Goal: Task Accomplishment & Management: Complete application form

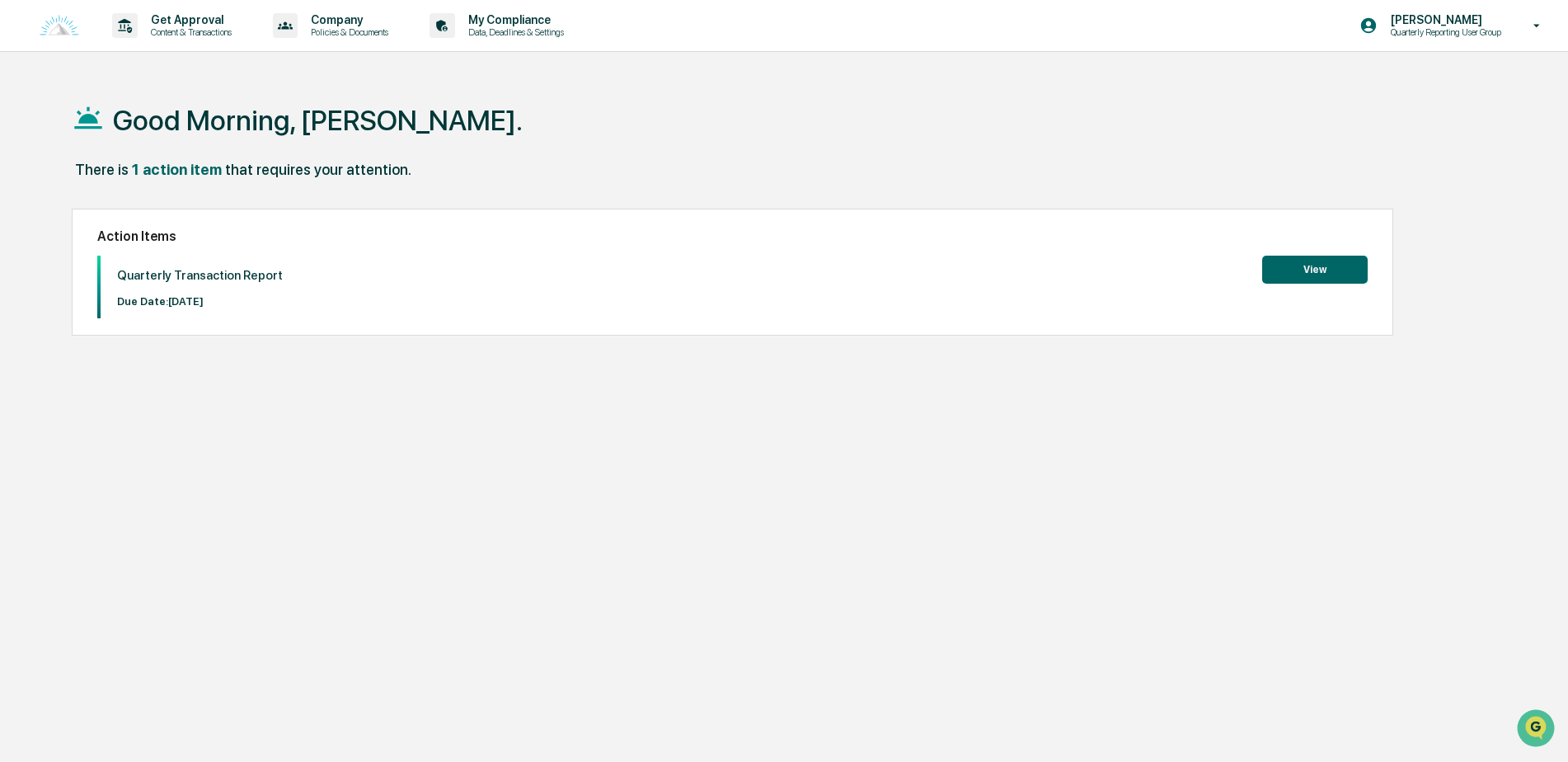
click at [1324, 273] on button "View" at bounding box center [1315, 269] width 105 height 28
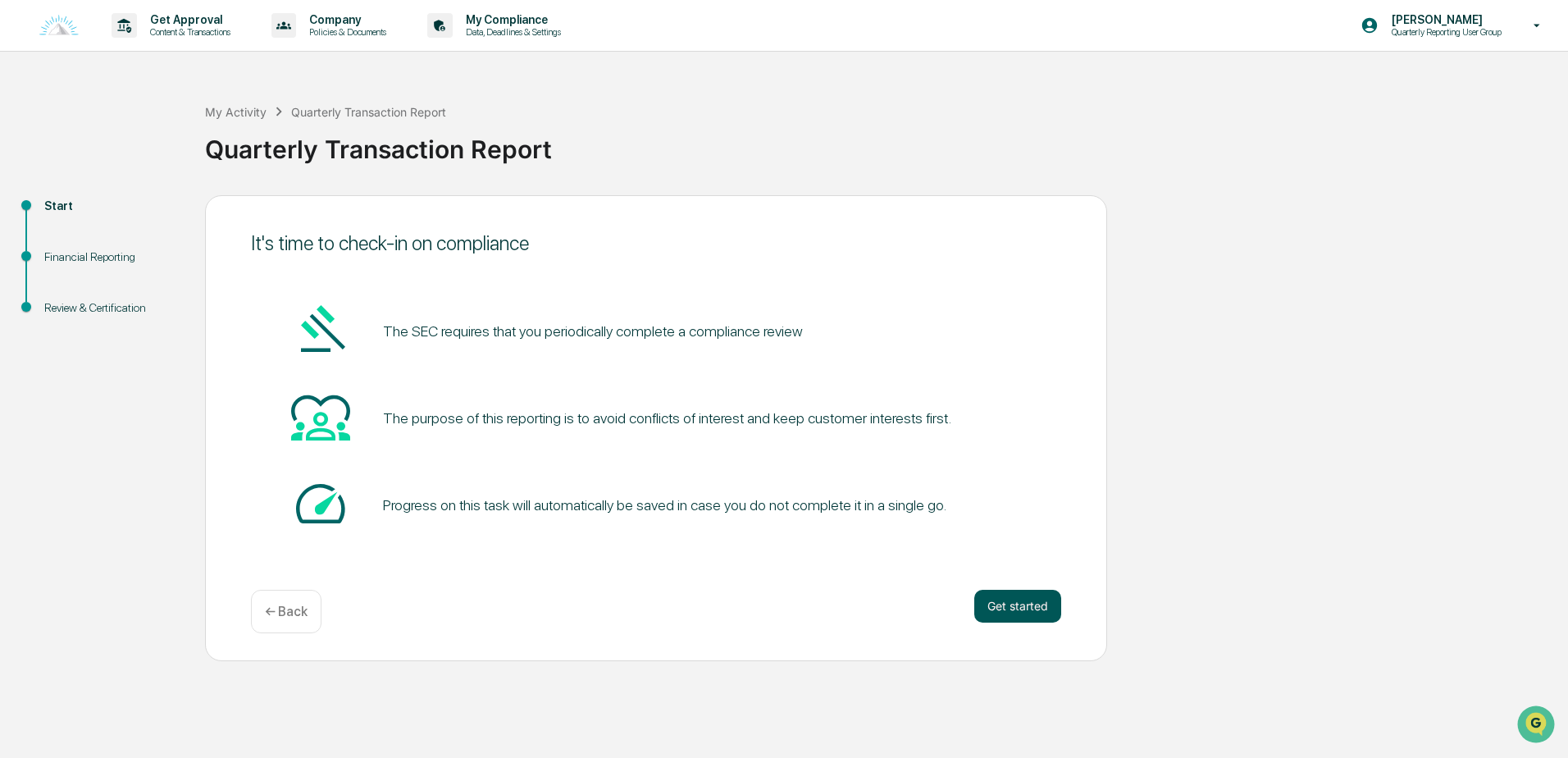
click at [993, 604] on button "Get started" at bounding box center [1017, 605] width 87 height 33
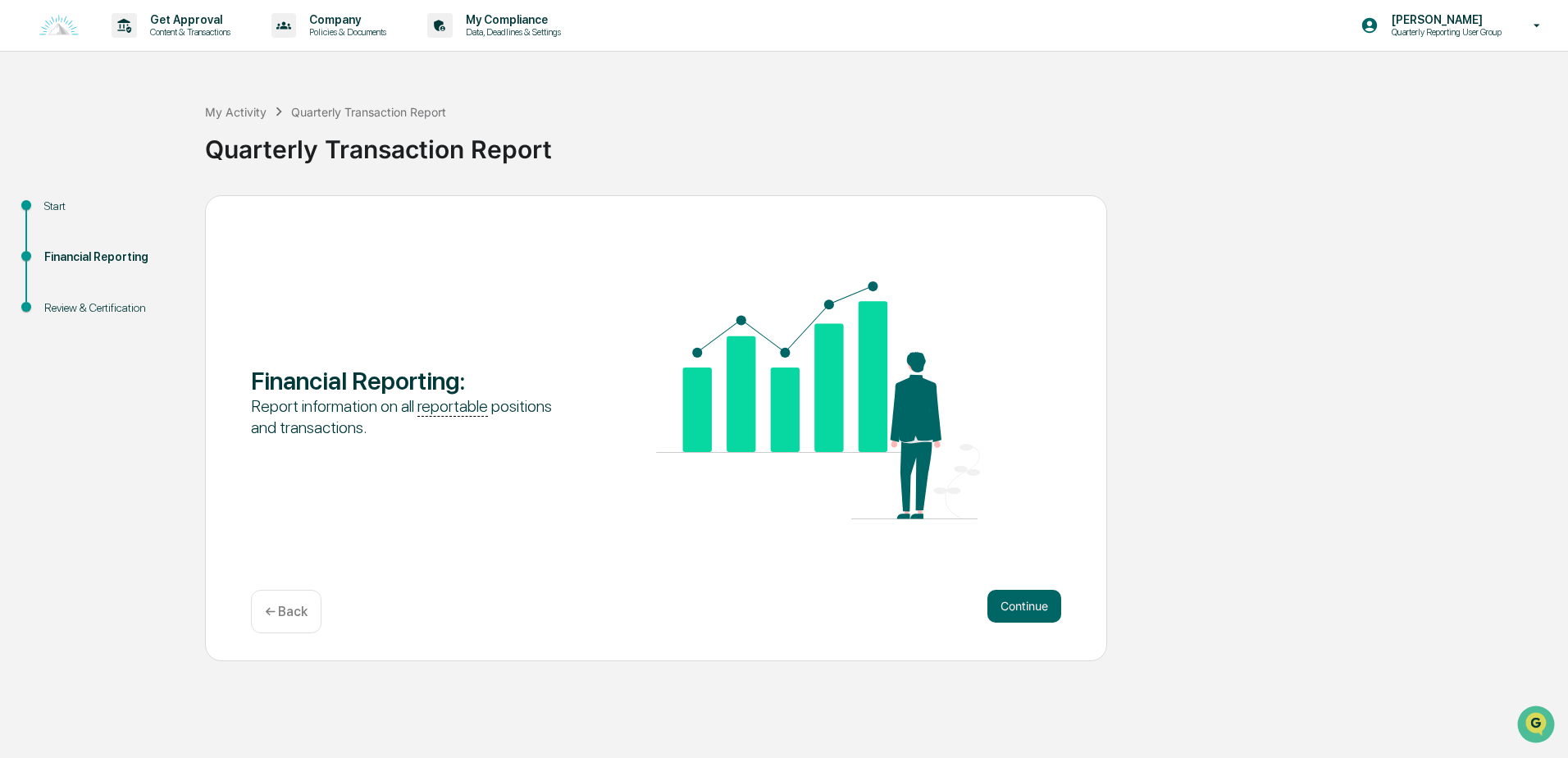
click at [993, 604] on button "Continue" at bounding box center [1024, 605] width 74 height 33
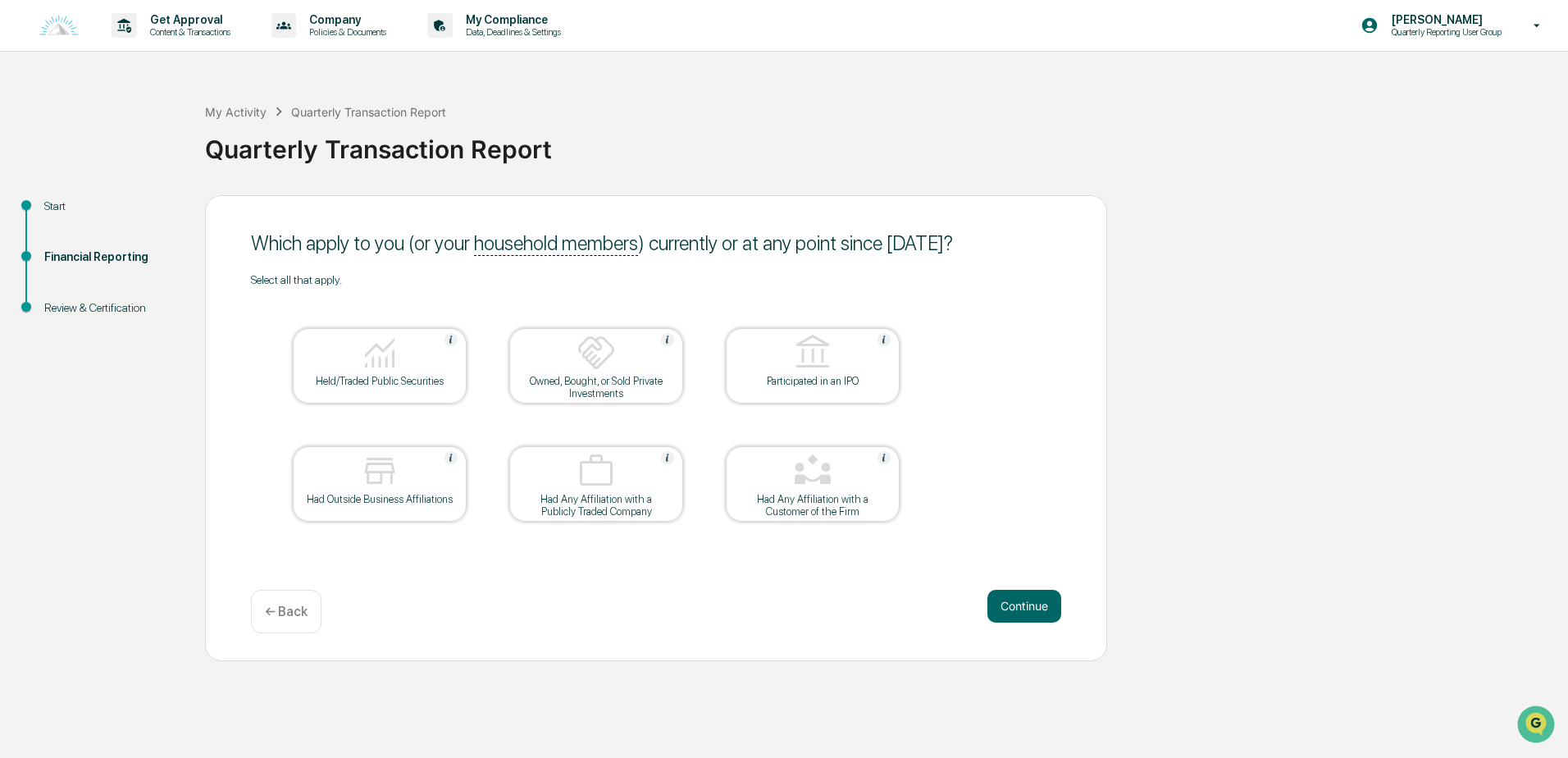
click at [372, 362] on img at bounding box center [380, 353] width 39 height 39
click at [1029, 602] on button "Continue" at bounding box center [1024, 605] width 74 height 33
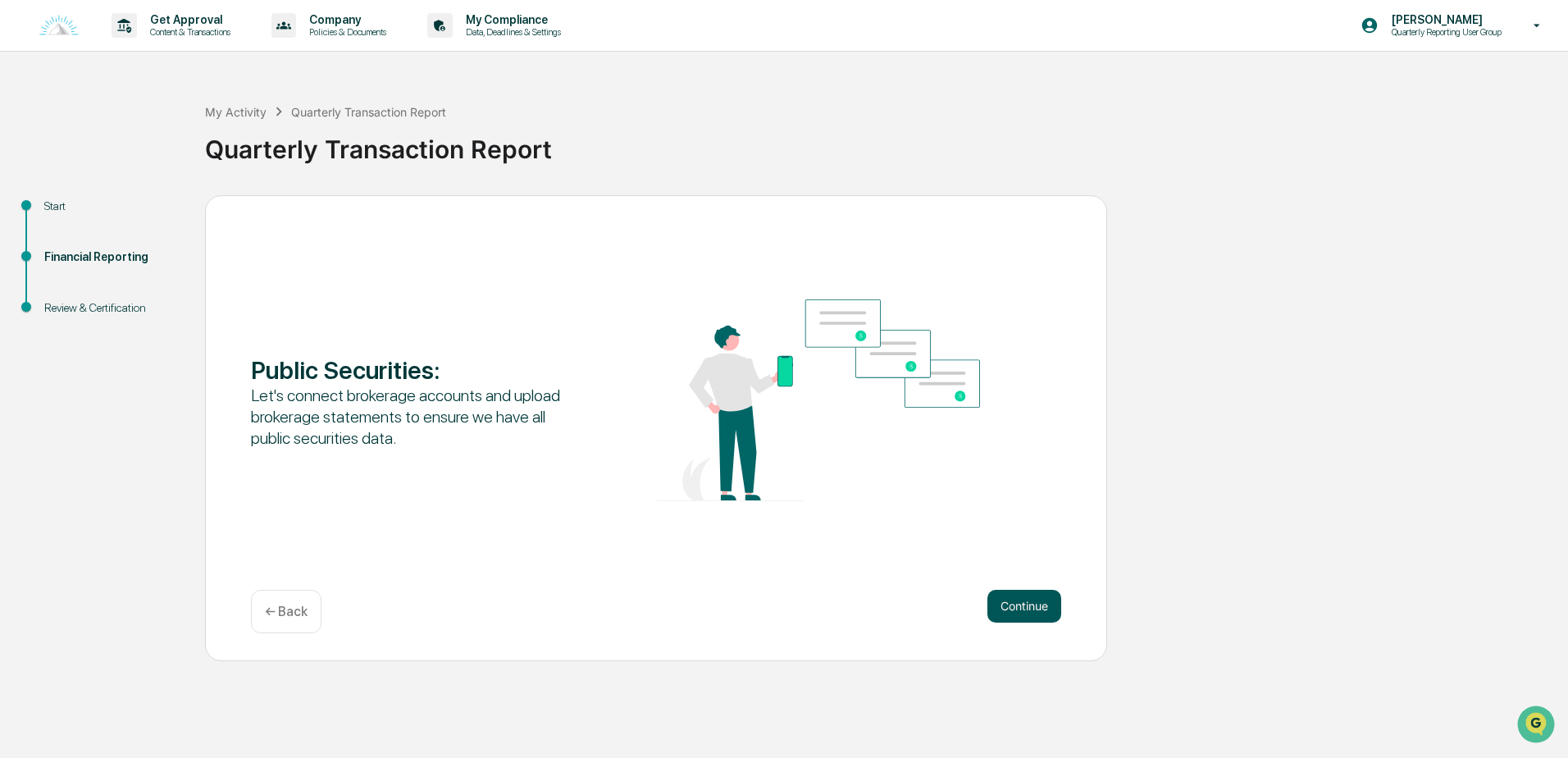
click at [1000, 602] on button "Continue" at bounding box center [1024, 605] width 74 height 33
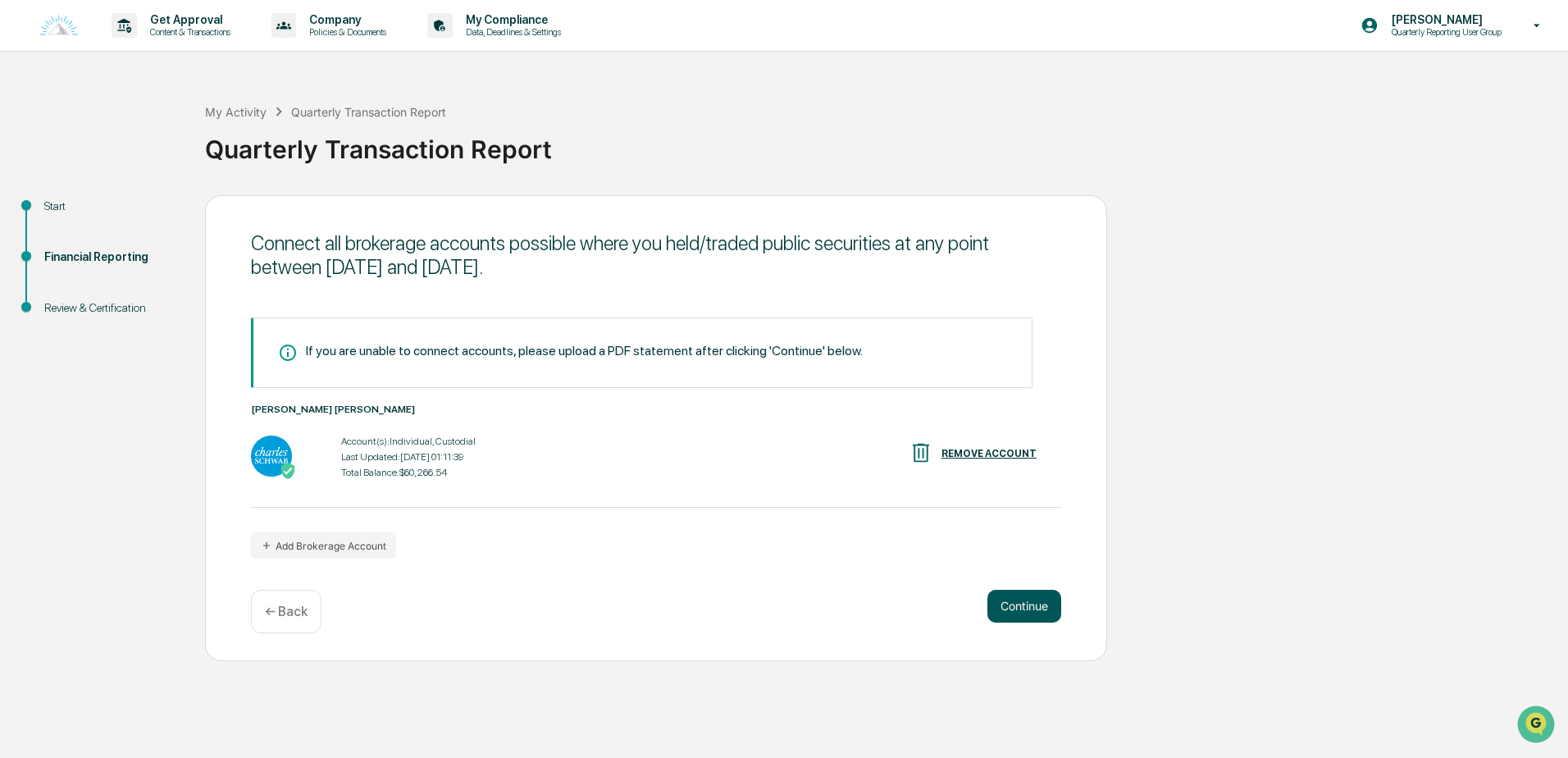
click at [1018, 610] on button "Continue" at bounding box center [1024, 605] width 74 height 33
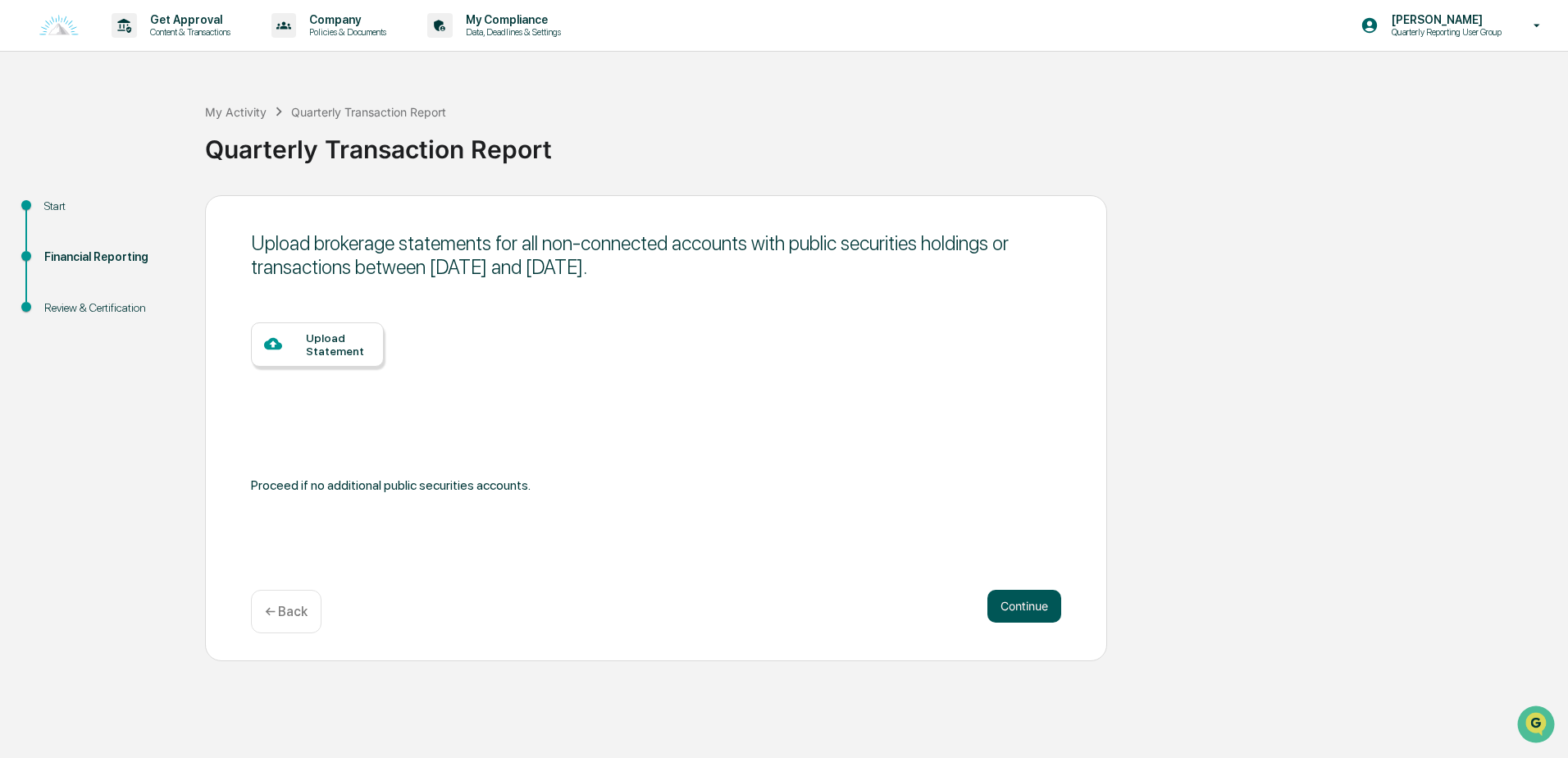
click at [1000, 605] on button "Continue" at bounding box center [1024, 605] width 74 height 33
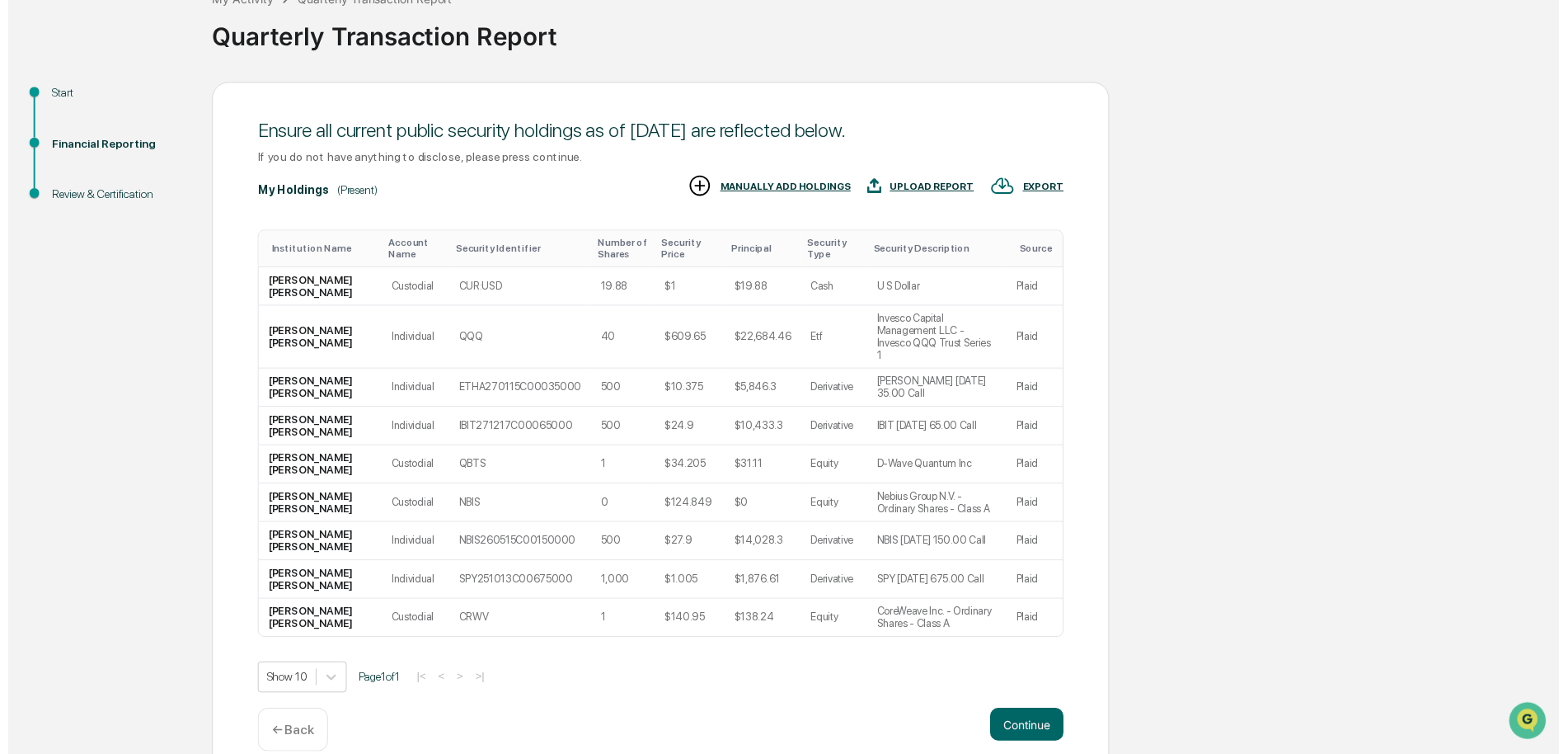
scroll to position [114, 0]
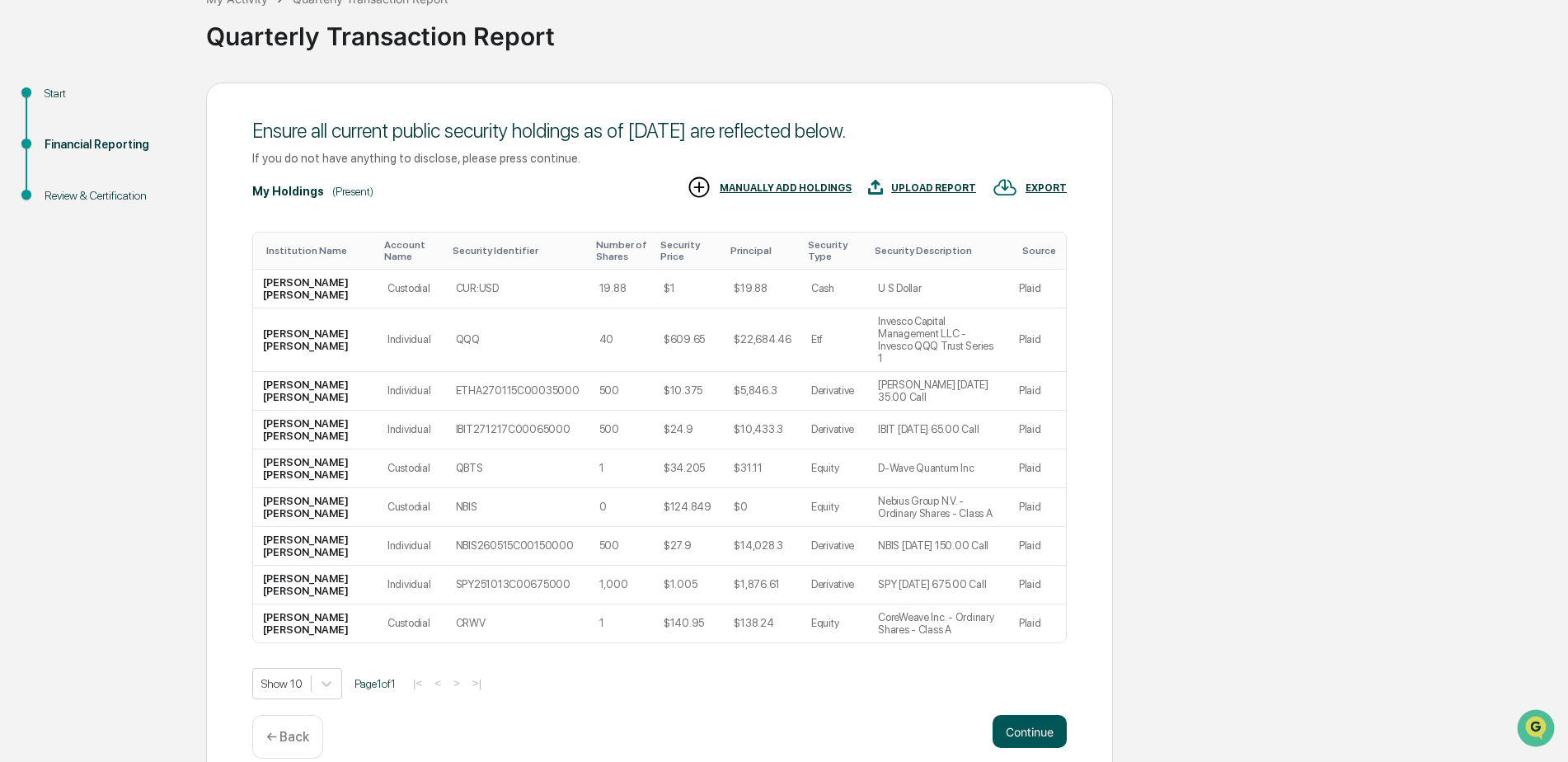
click at [1027, 714] on button "Continue" at bounding box center [1029, 730] width 74 height 33
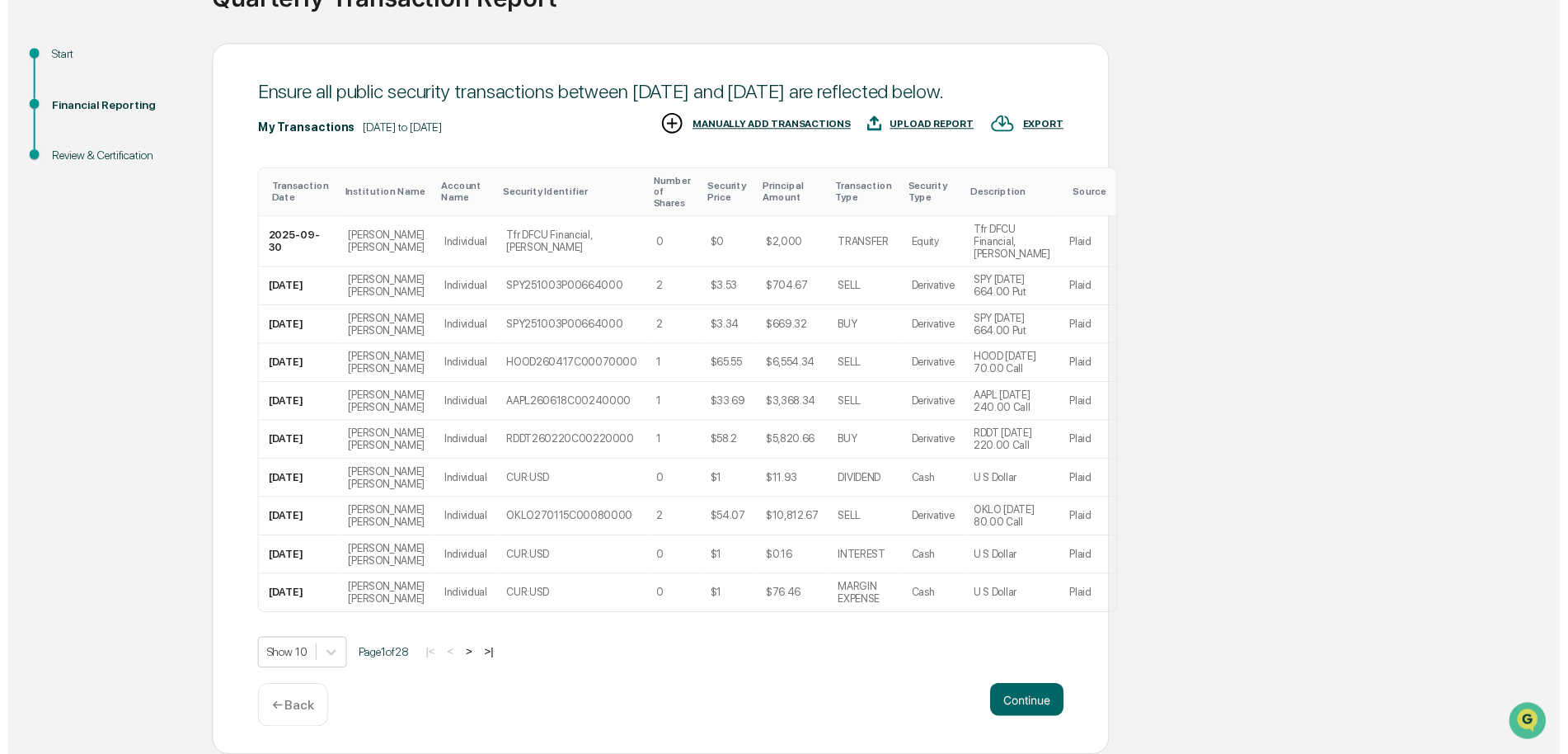
scroll to position [227, 0]
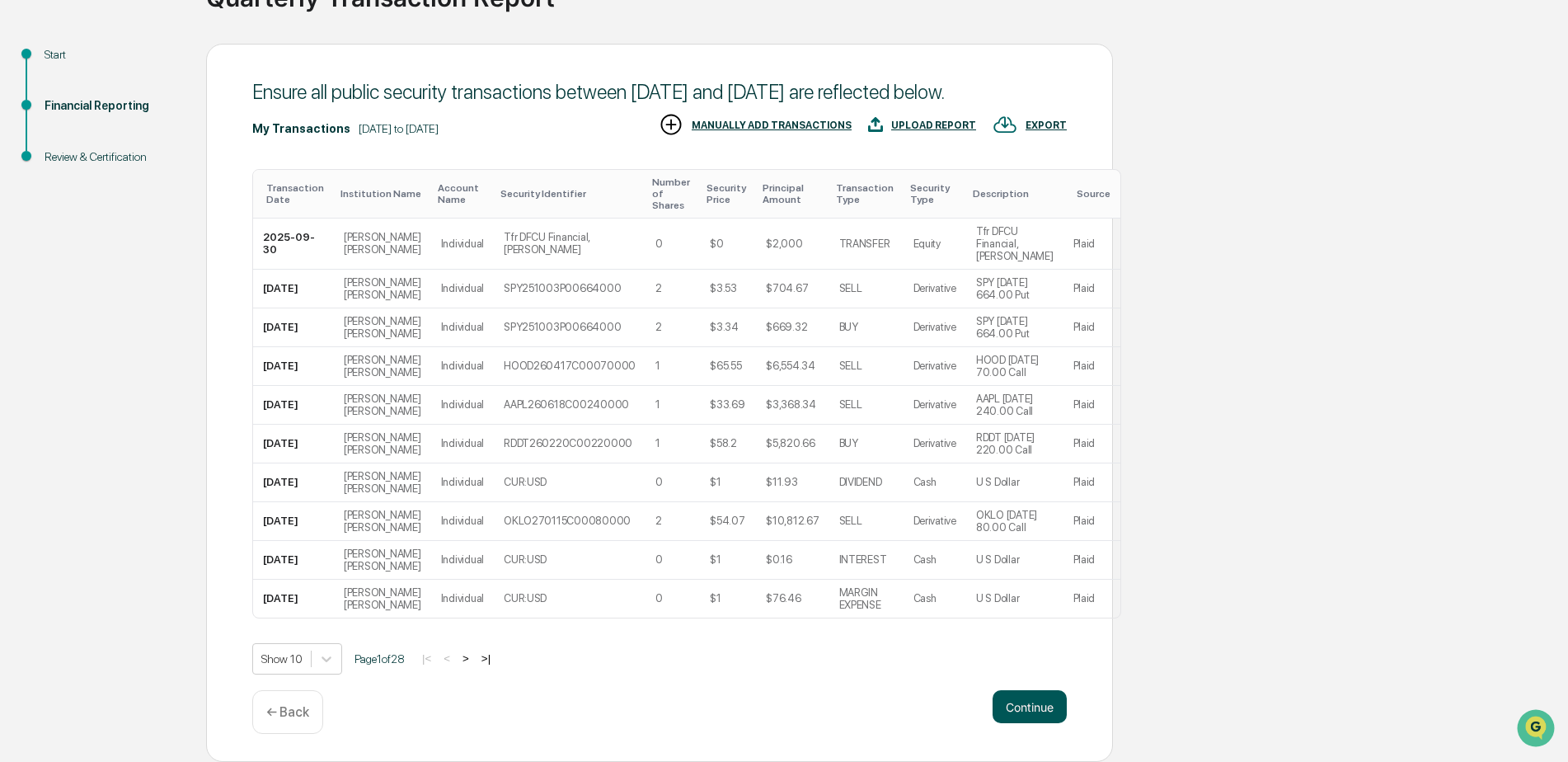
click at [1035, 708] on button "Continue" at bounding box center [1029, 706] width 74 height 33
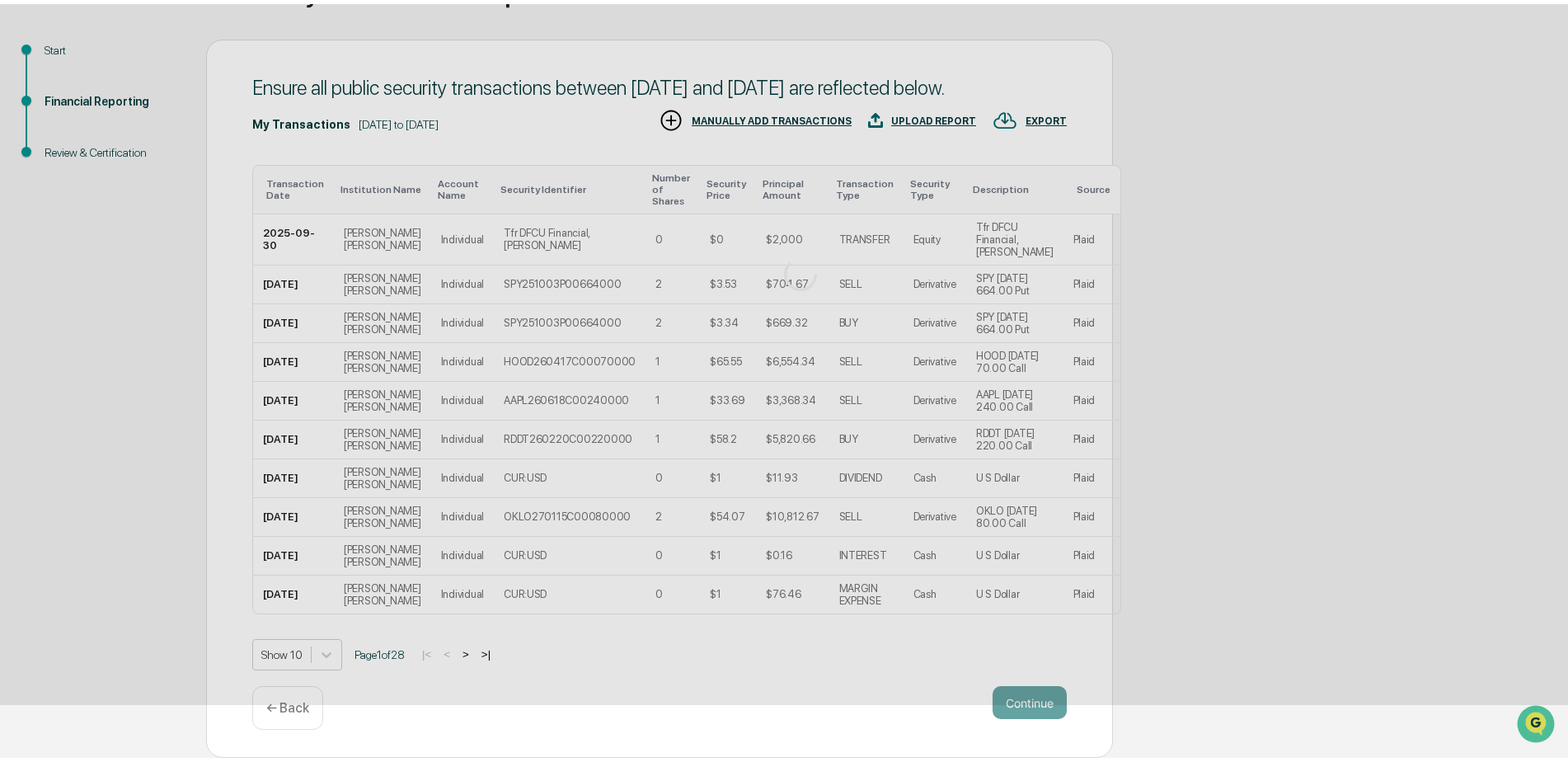
scroll to position [0, 0]
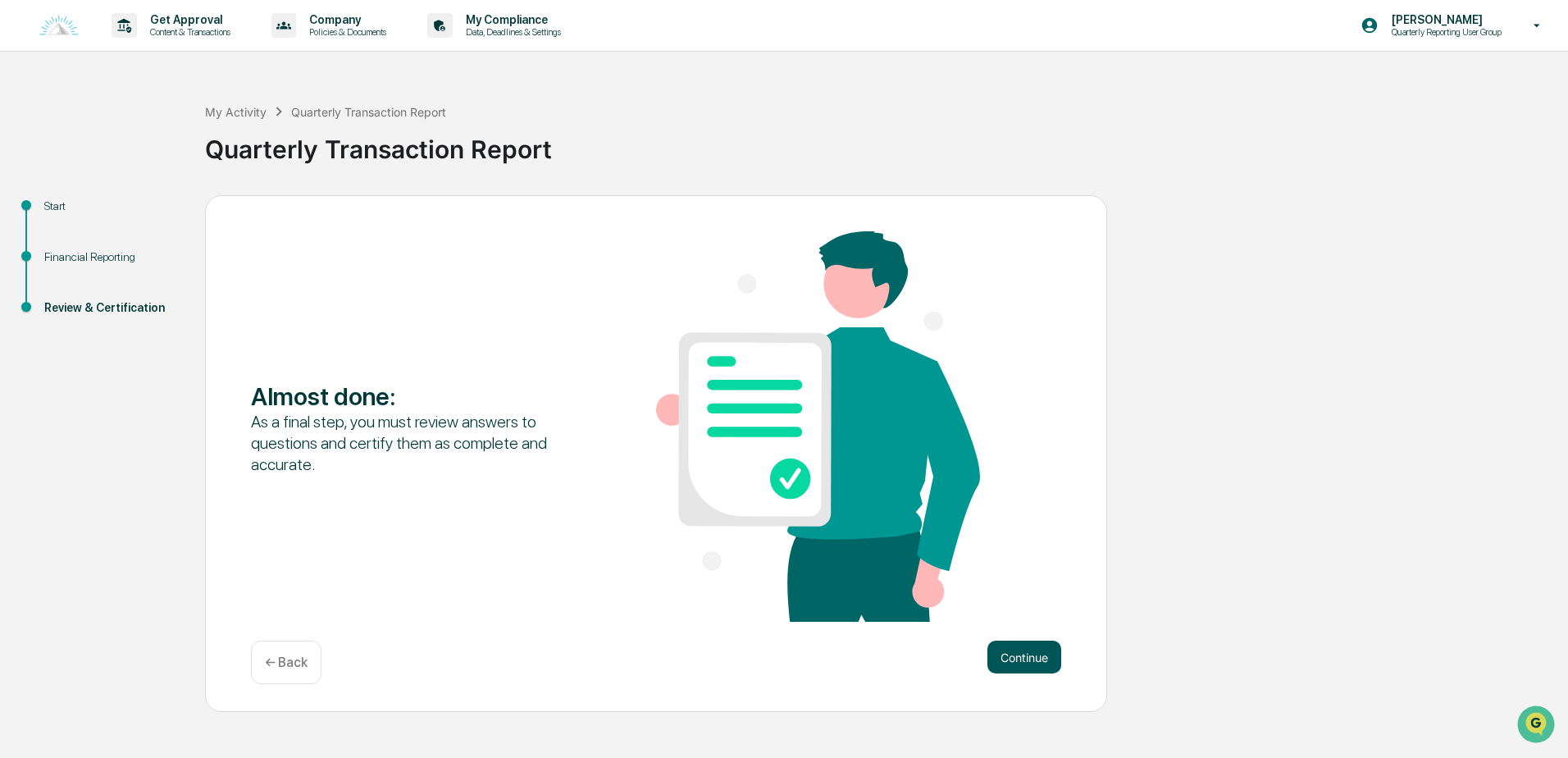
click at [1027, 657] on button "Continue" at bounding box center [1024, 656] width 74 height 33
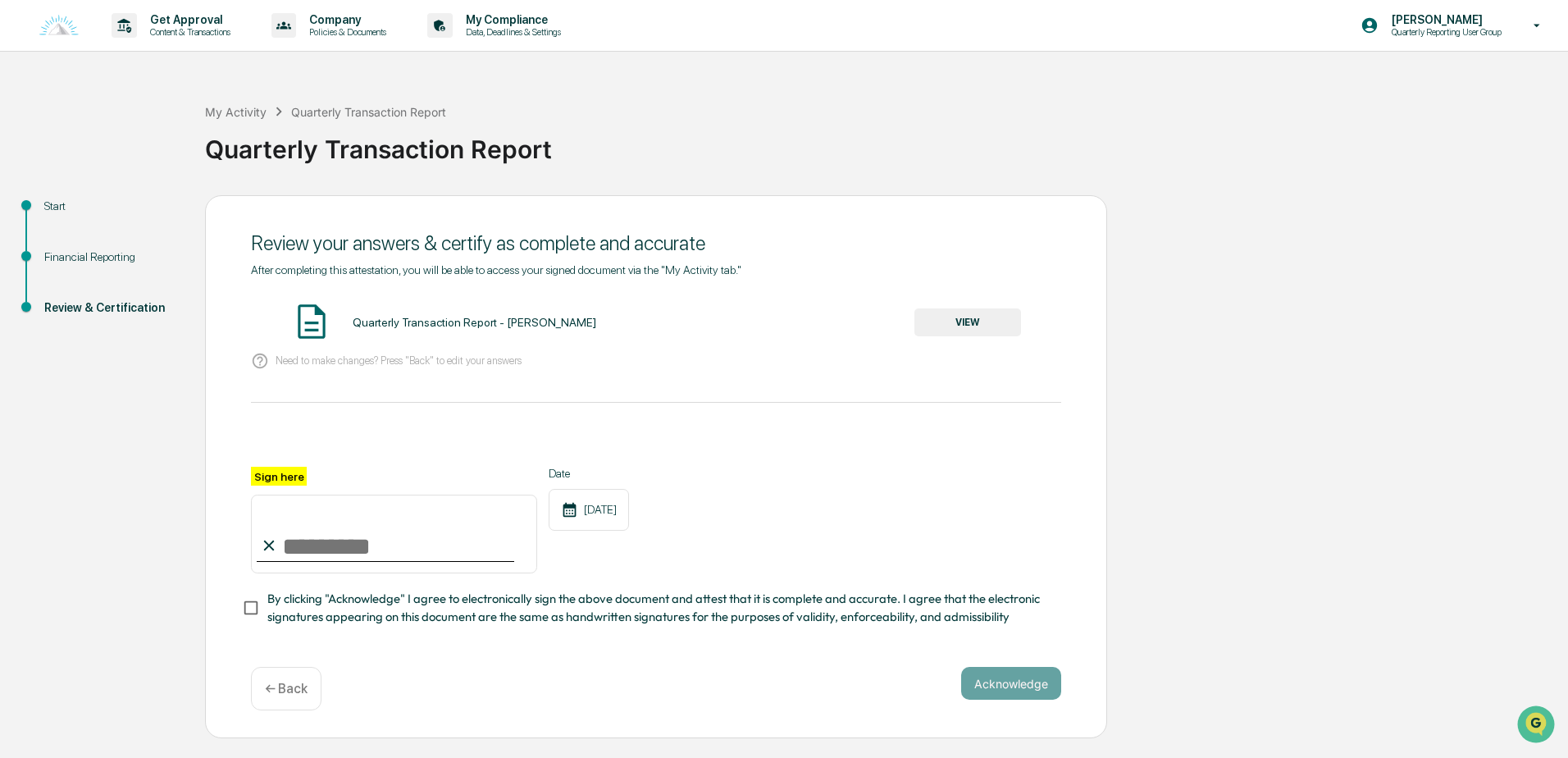
click at [299, 555] on input "Sign here" at bounding box center [394, 534] width 287 height 78
drag, startPoint x: 299, startPoint y: 555, endPoint x: 260, endPoint y: 532, distance: 45.3
click at [260, 532] on input "Sign here" at bounding box center [394, 534] width 287 height 78
click at [320, 532] on input "Sign here" at bounding box center [394, 534] width 287 height 78
type input "**********"
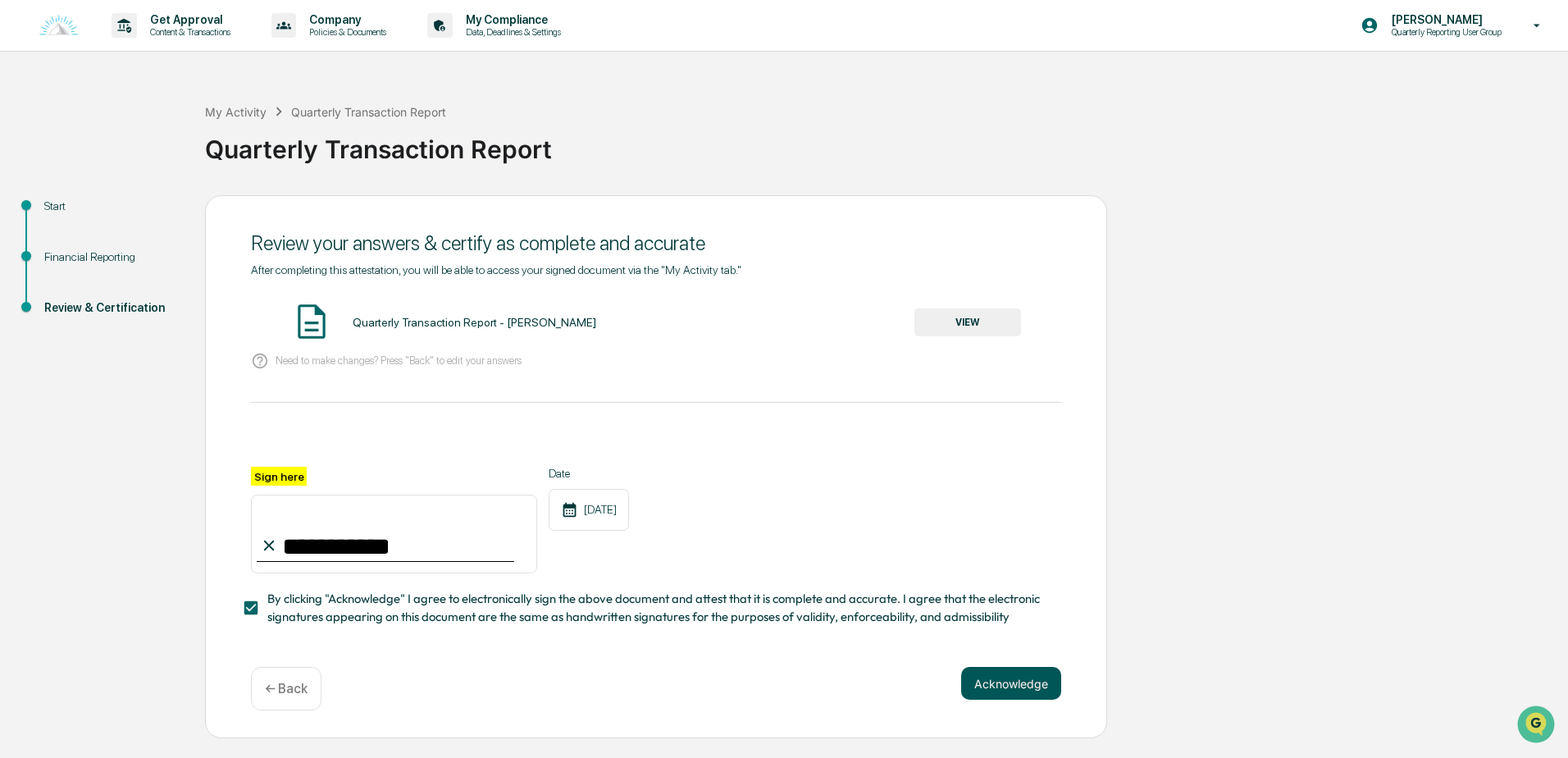
click at [994, 683] on button "Acknowledge" at bounding box center [1010, 682] width 100 height 33
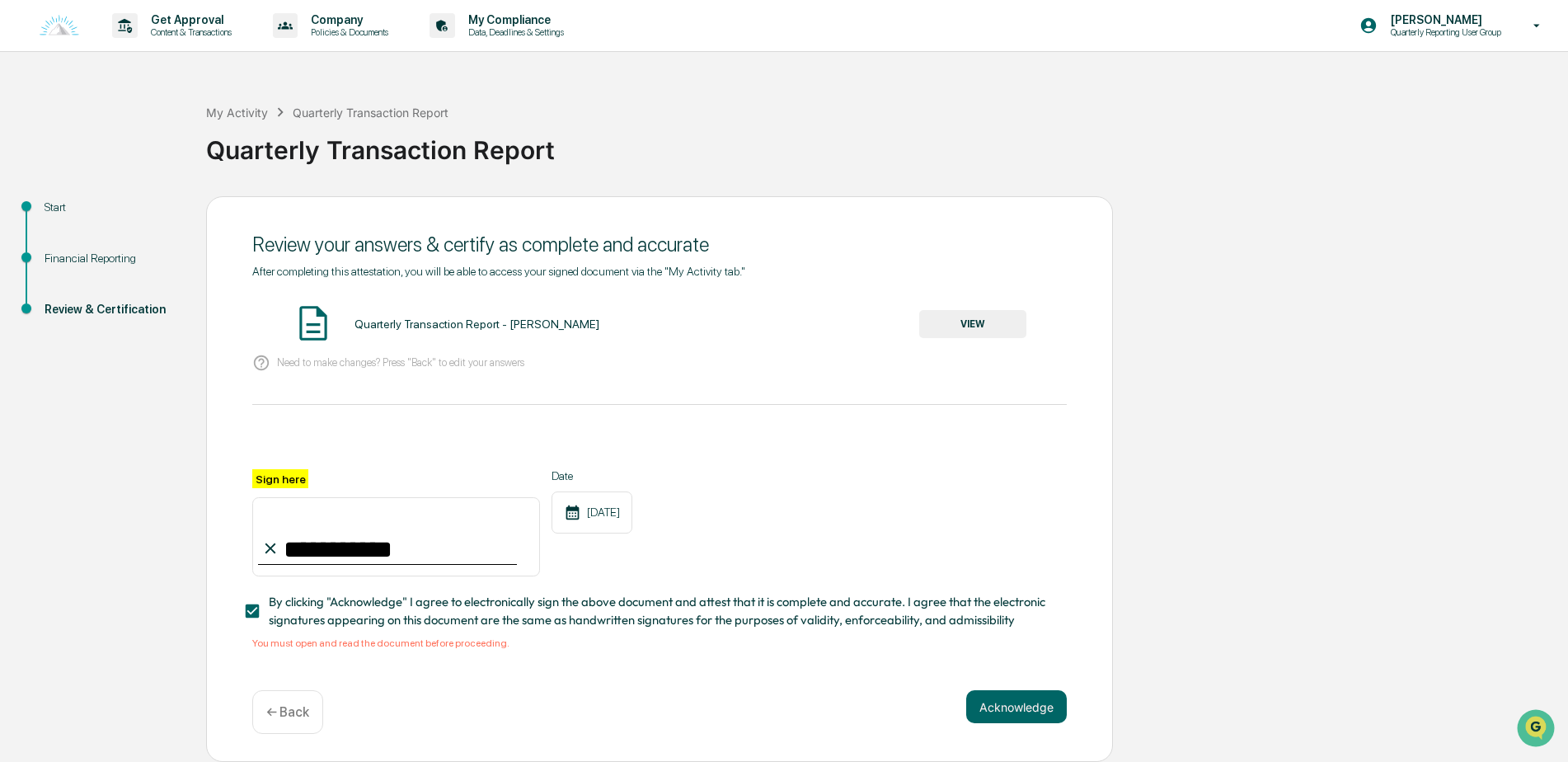
click at [973, 322] on button "VIEW" at bounding box center [973, 324] width 107 height 28
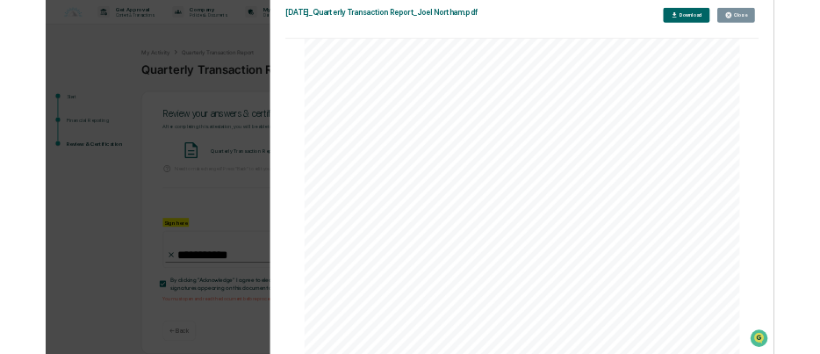
scroll to position [15422, 0]
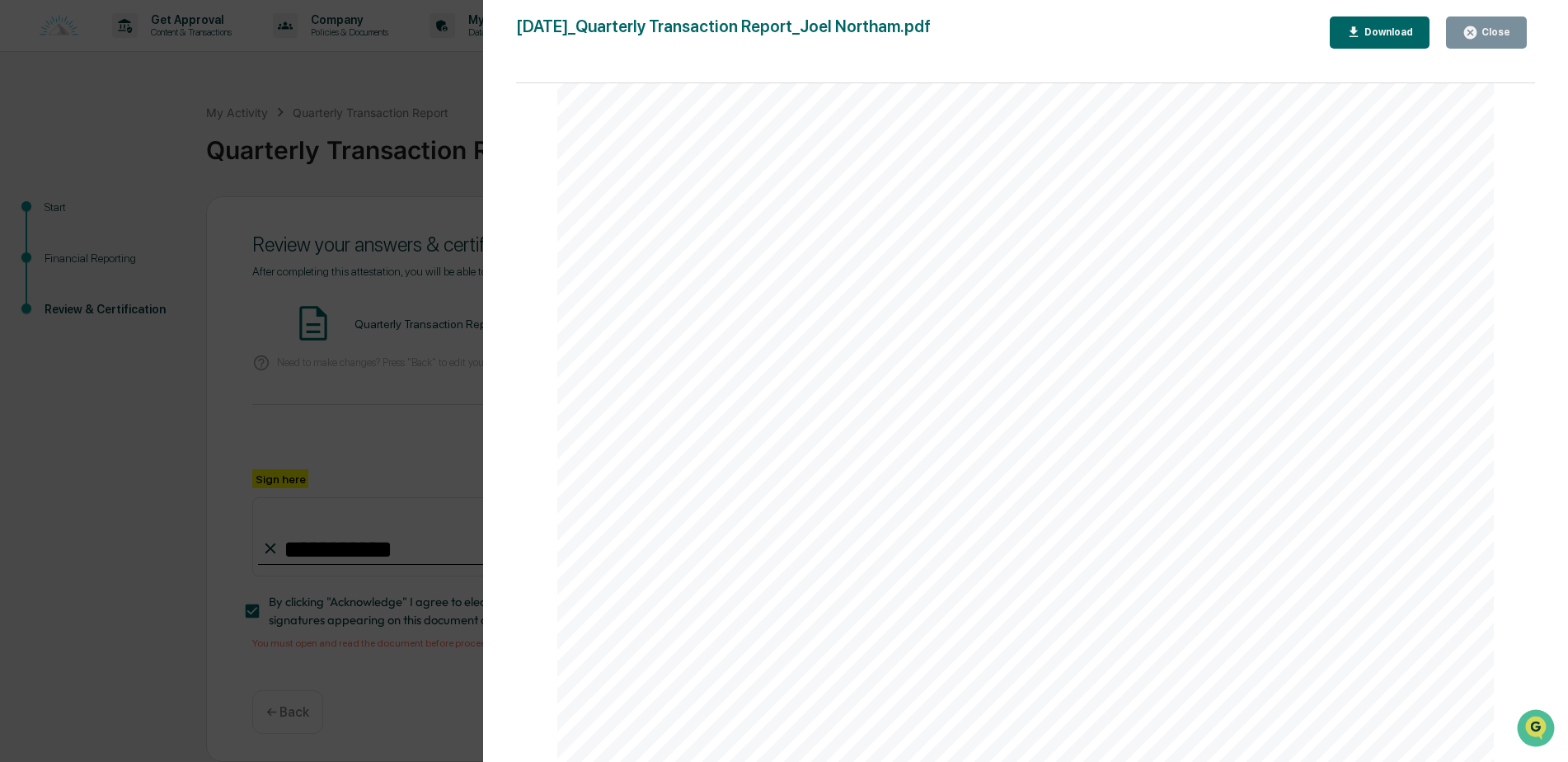
click at [1484, 38] on div "Close" at bounding box center [1495, 32] width 32 height 11
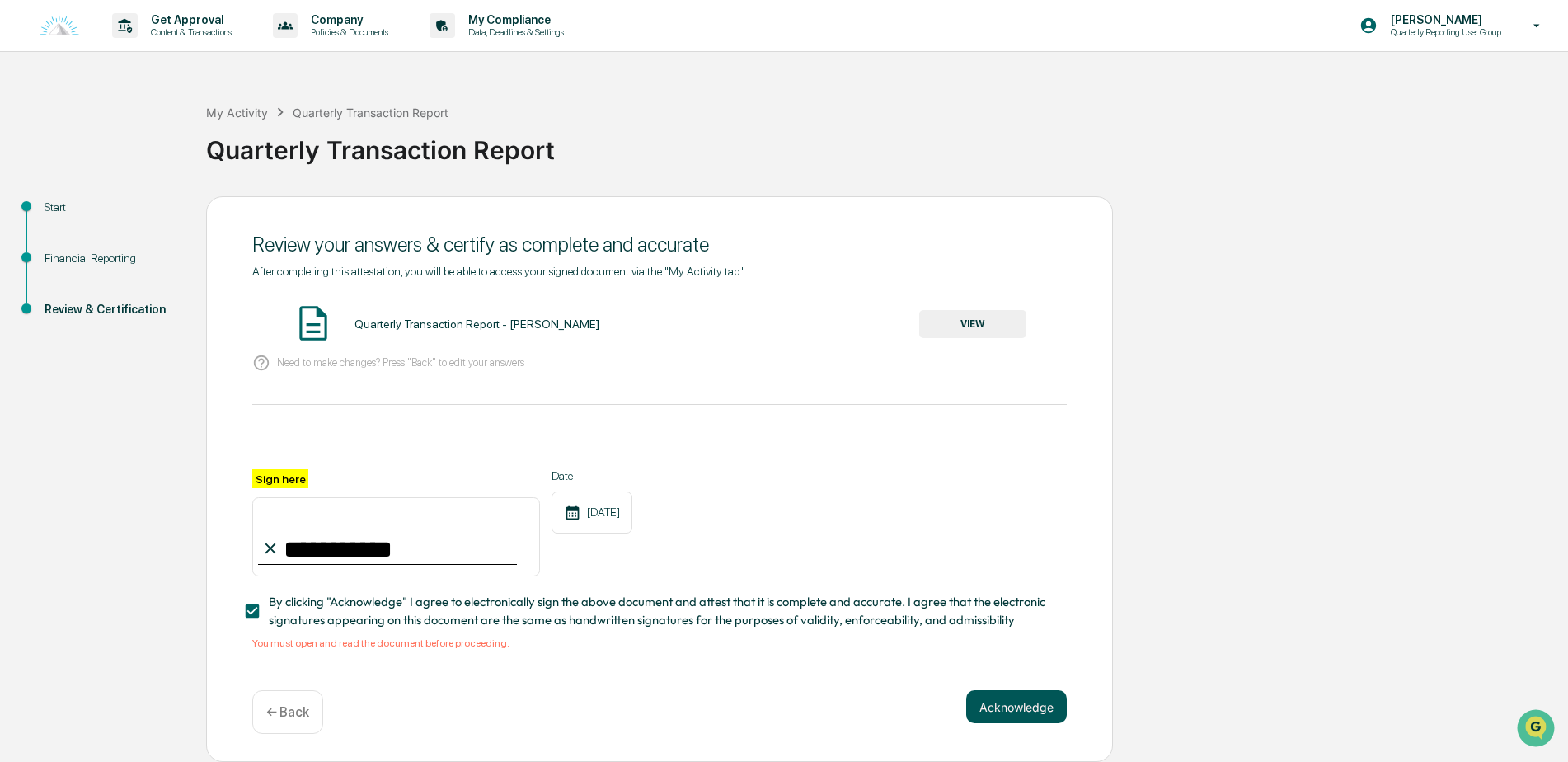
click at [974, 713] on button "Acknowledge" at bounding box center [1016, 706] width 100 height 33
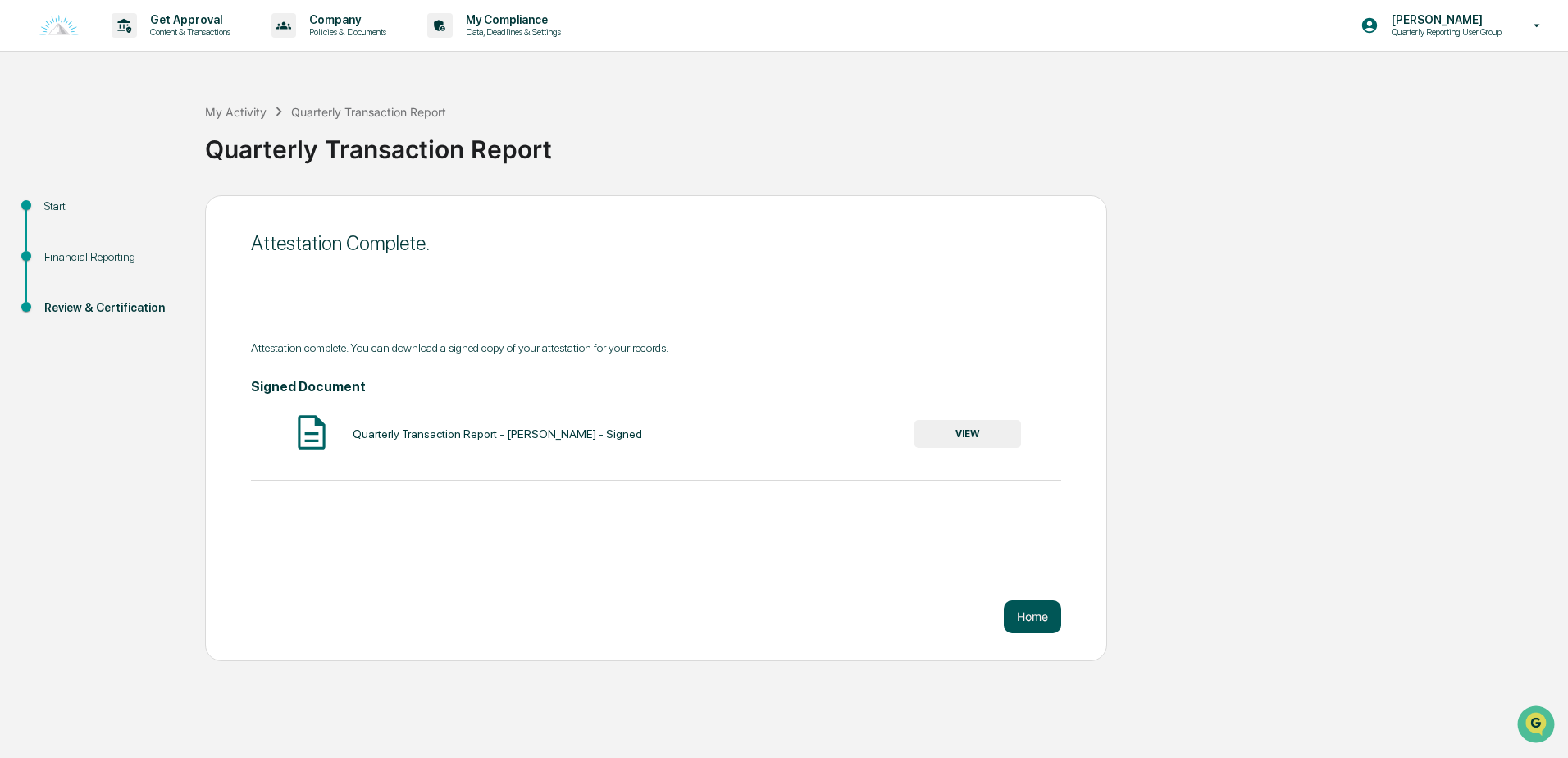
click at [1019, 611] on button "Home" at bounding box center [1032, 616] width 57 height 33
